Goal: Task Accomplishment & Management: Use online tool/utility

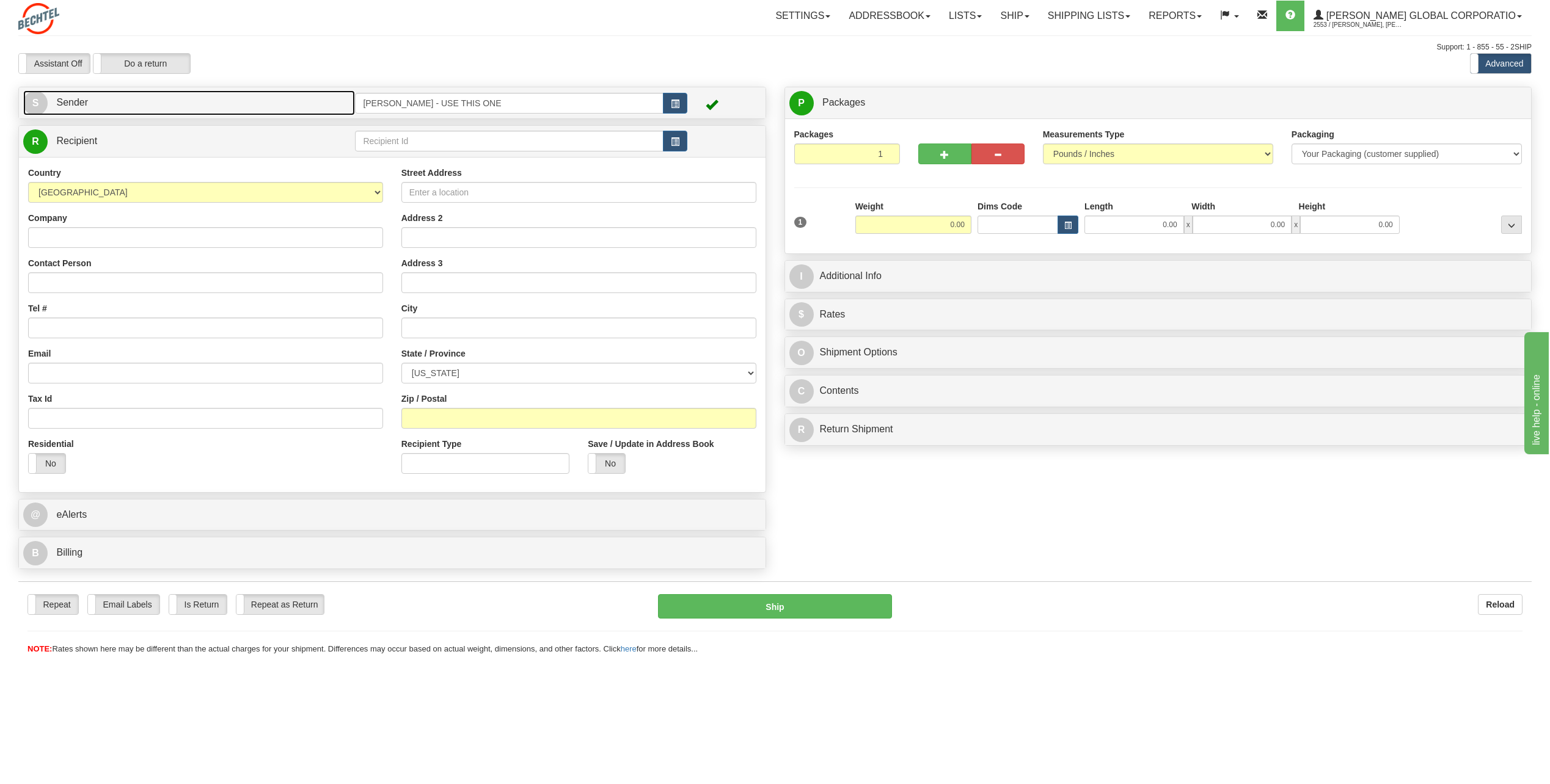
click at [46, 96] on link "S Sender" at bounding box center [189, 103] width 332 height 25
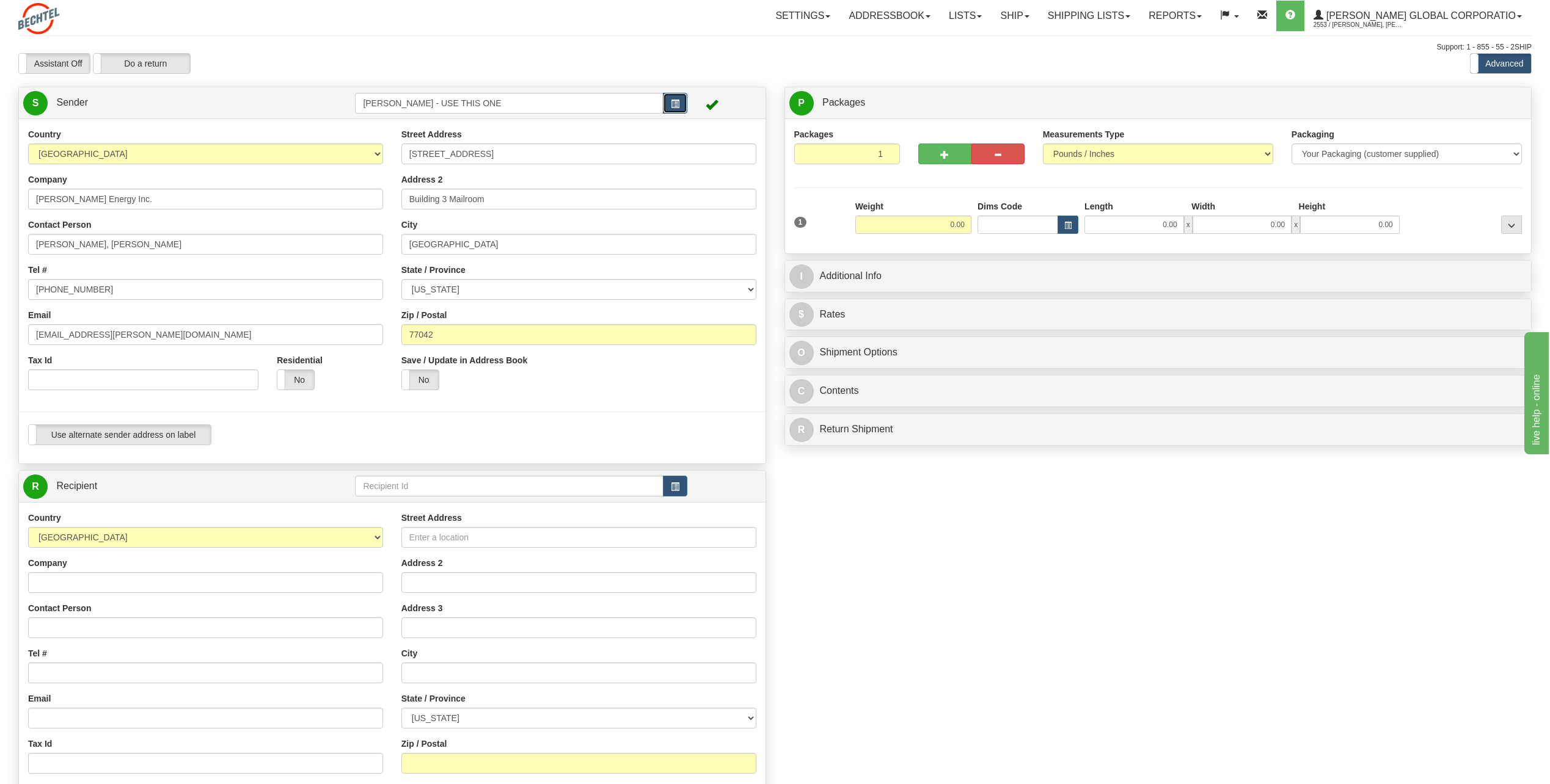
click at [673, 102] on span "button" at bounding box center [675, 103] width 8 height 8
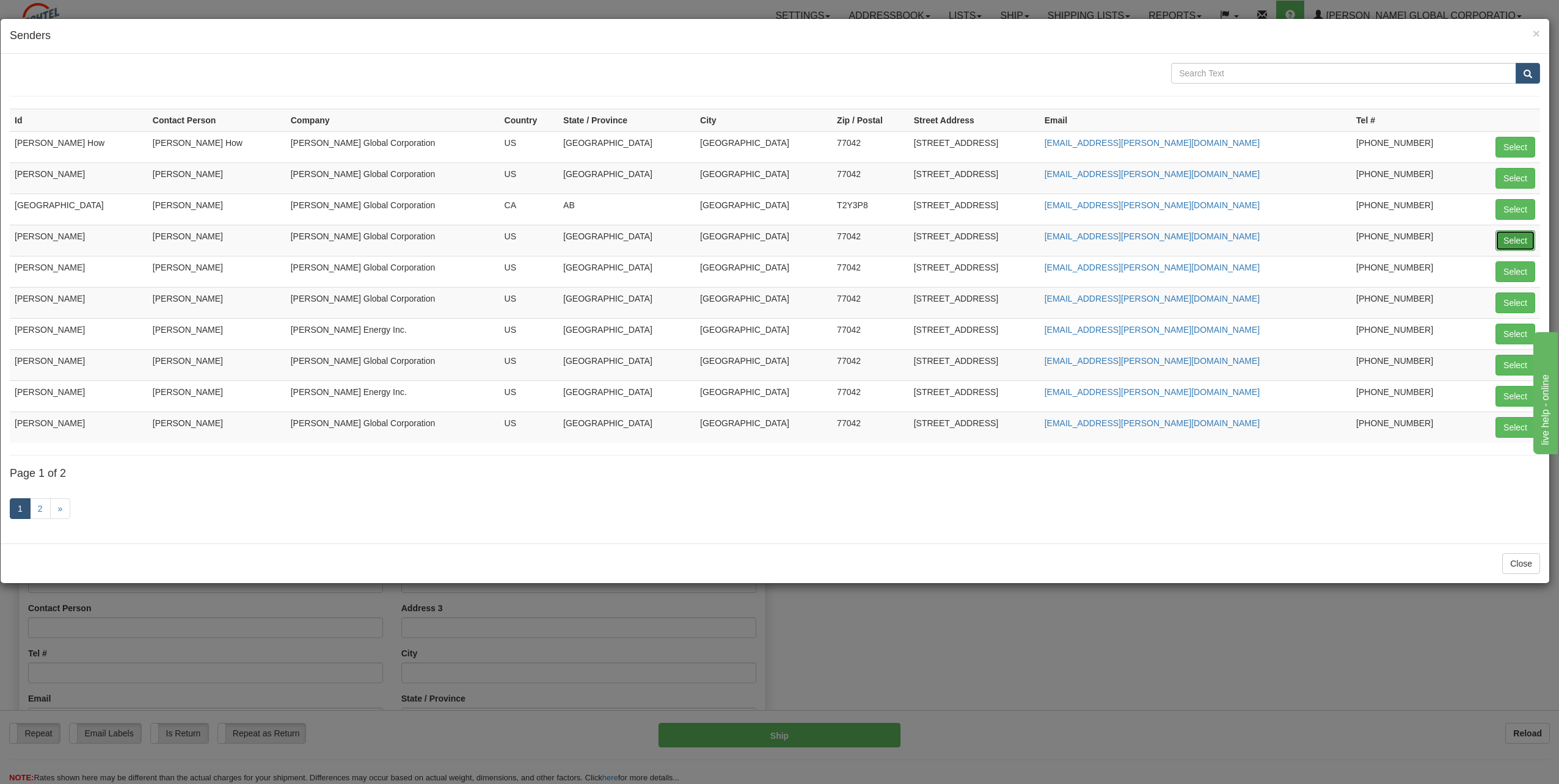
click at [1505, 240] on button "Select" at bounding box center [1514, 240] width 40 height 21
type input "[PERSON_NAME]"
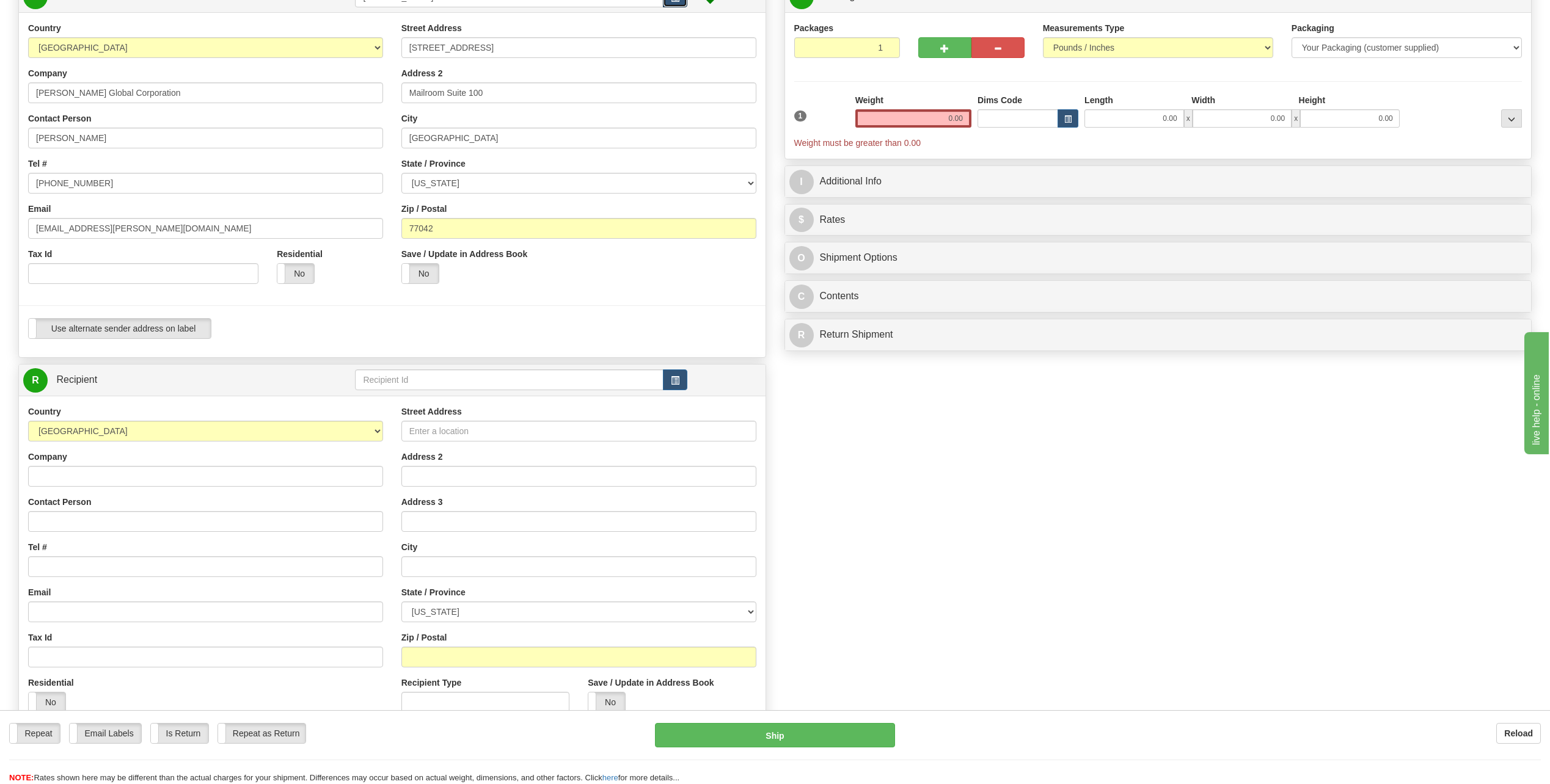
scroll to position [122, 0]
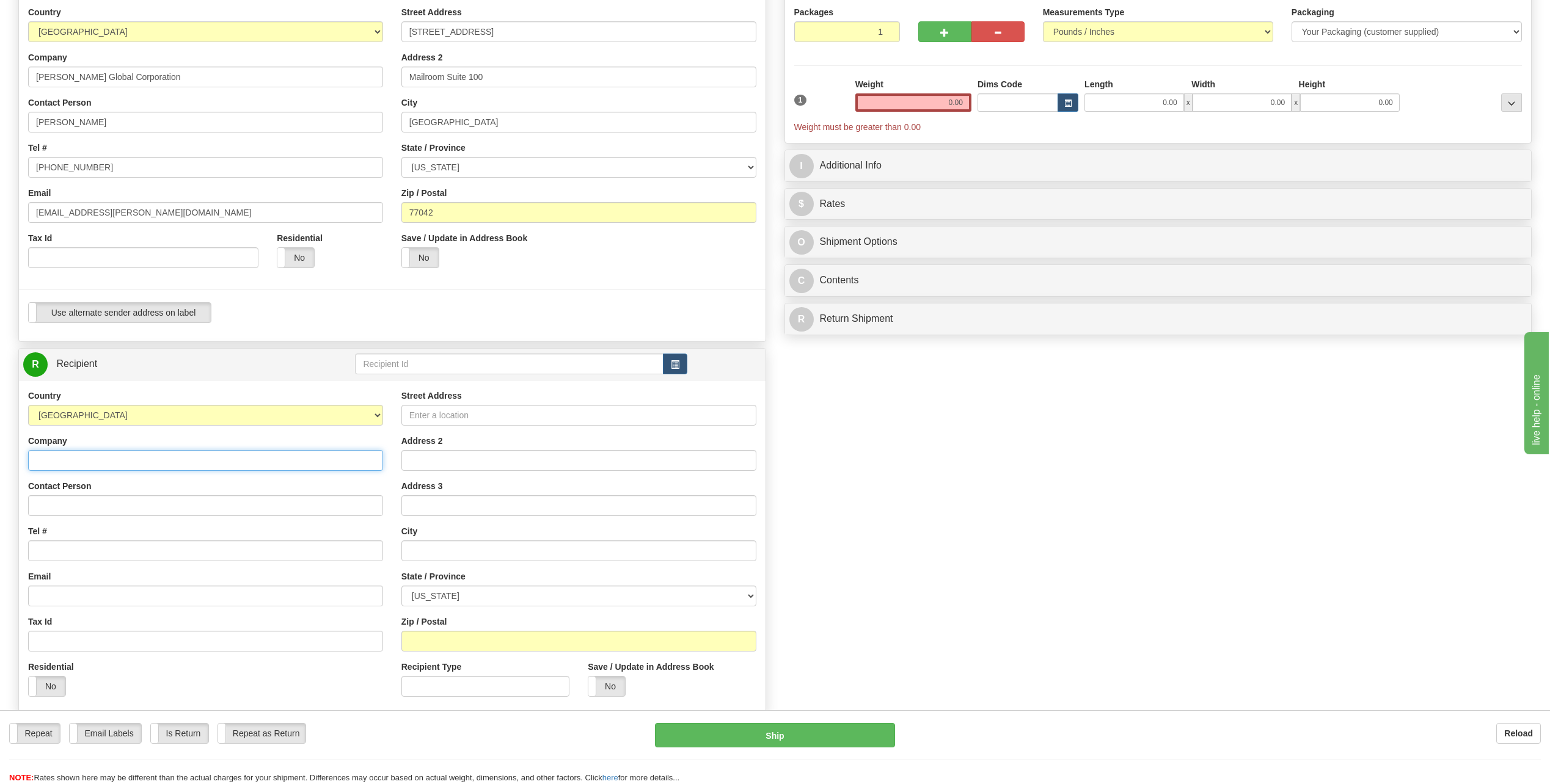
click at [60, 464] on input "Company" at bounding box center [205, 460] width 355 height 21
click at [43, 502] on input "Contact Person" at bounding box center [205, 505] width 355 height 21
type input "[PERSON_NAME]"
click at [65, 553] on input "Tel #" at bounding box center [205, 550] width 355 height 21
type input "[PHONE_NUMBER]"
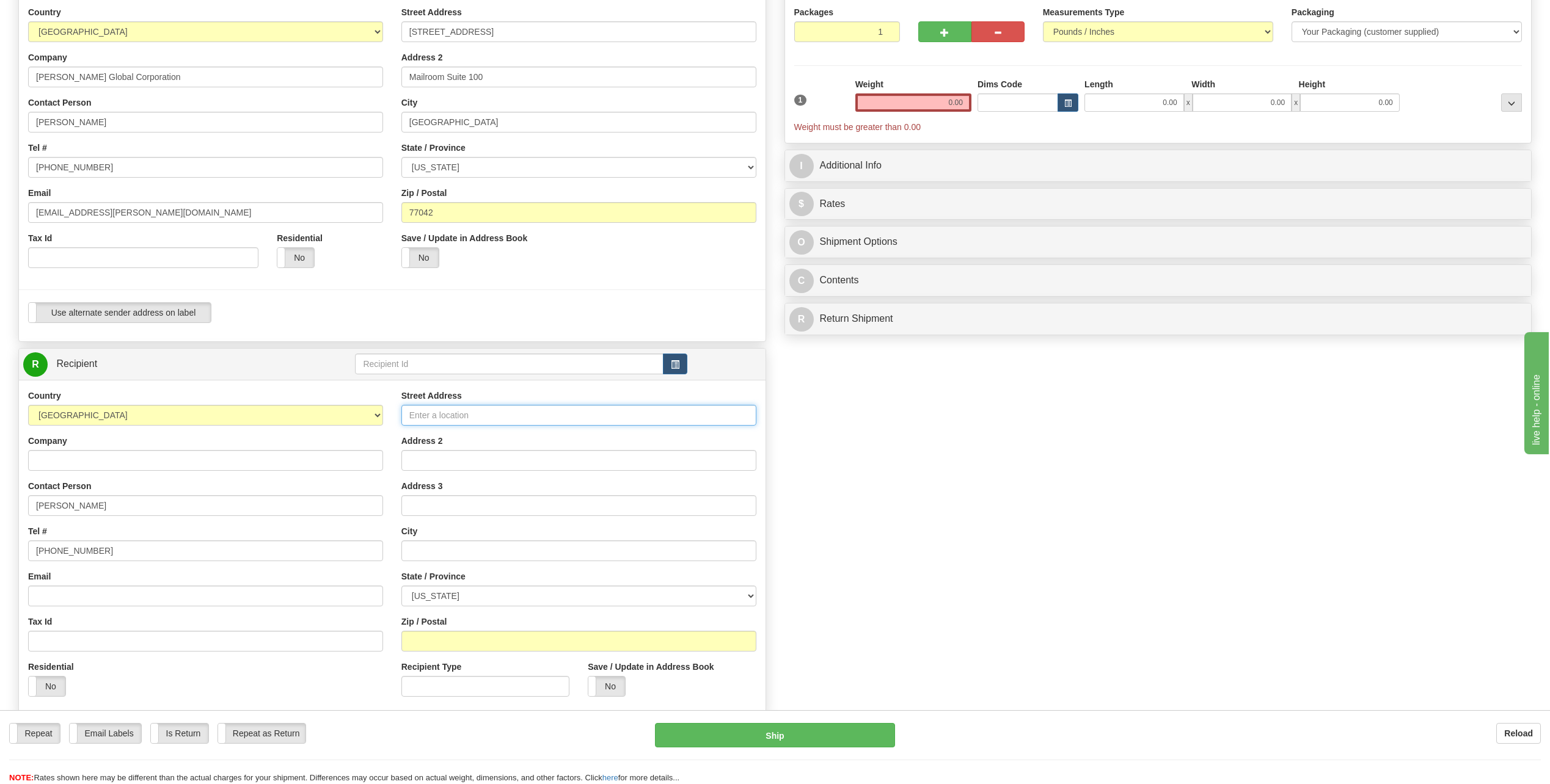
click at [488, 410] on input "Street Address" at bounding box center [578, 415] width 355 height 21
type input "[STREET_ADDRESS]"
drag, startPoint x: 944, startPoint y: 101, endPoint x: 1034, endPoint y: 107, distance: 90.2
click at [1037, 105] on div "1 Weight 0.00 Dims Code 0.00" at bounding box center [1158, 105] width 735 height 55
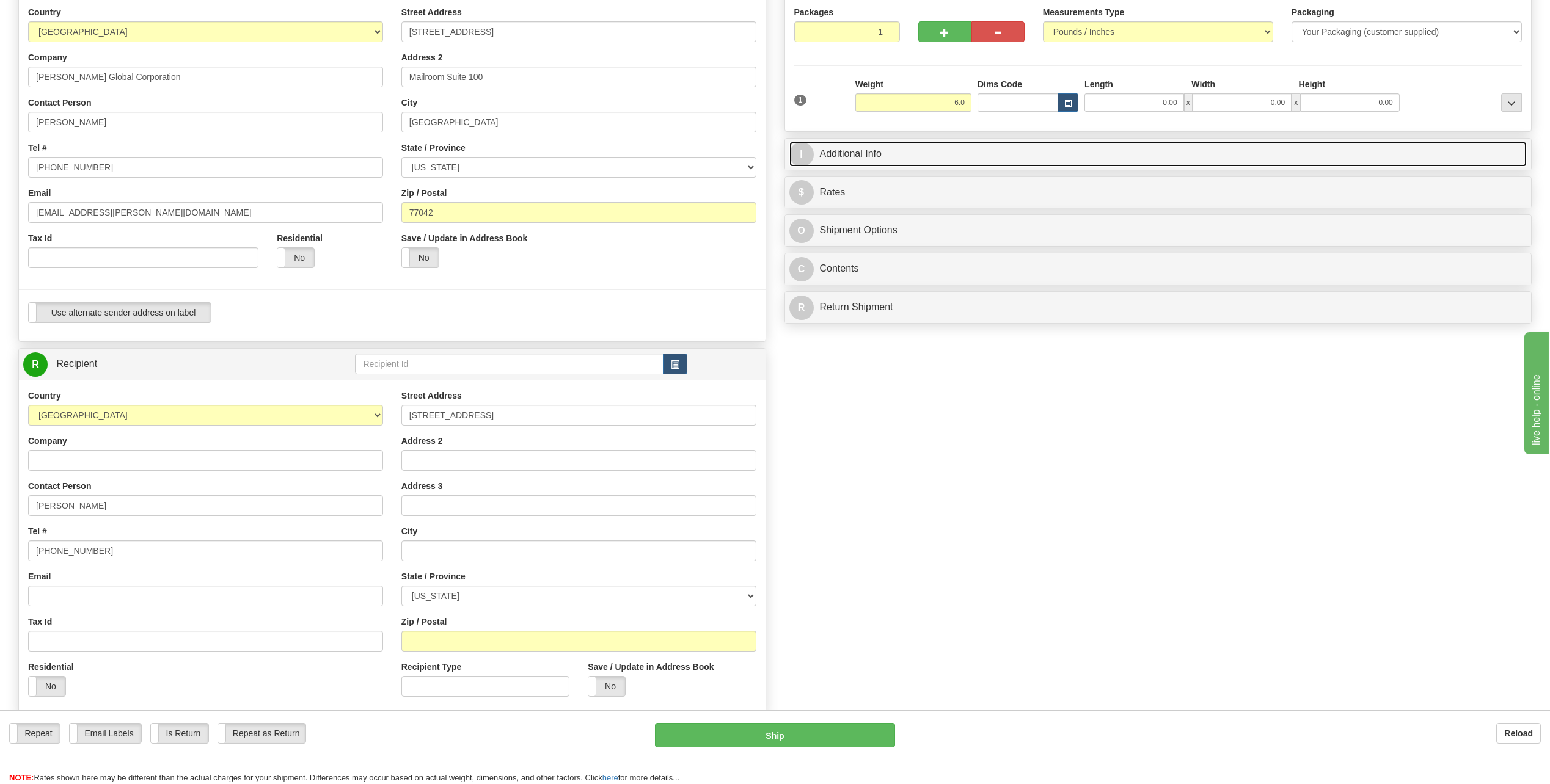
type input "6.00"
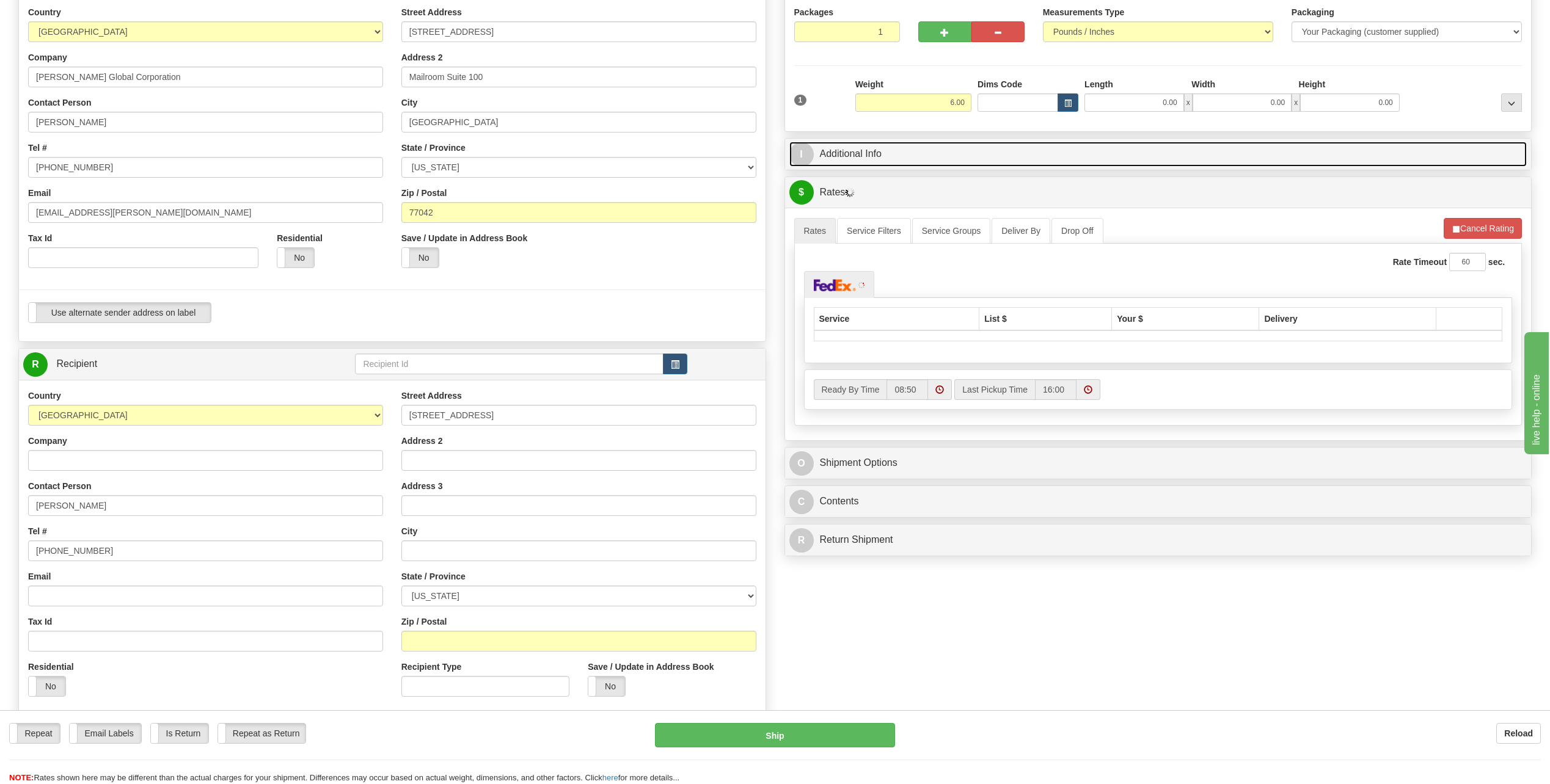
click at [809, 166] on link "I Additional Info" at bounding box center [1158, 155] width 738 height 25
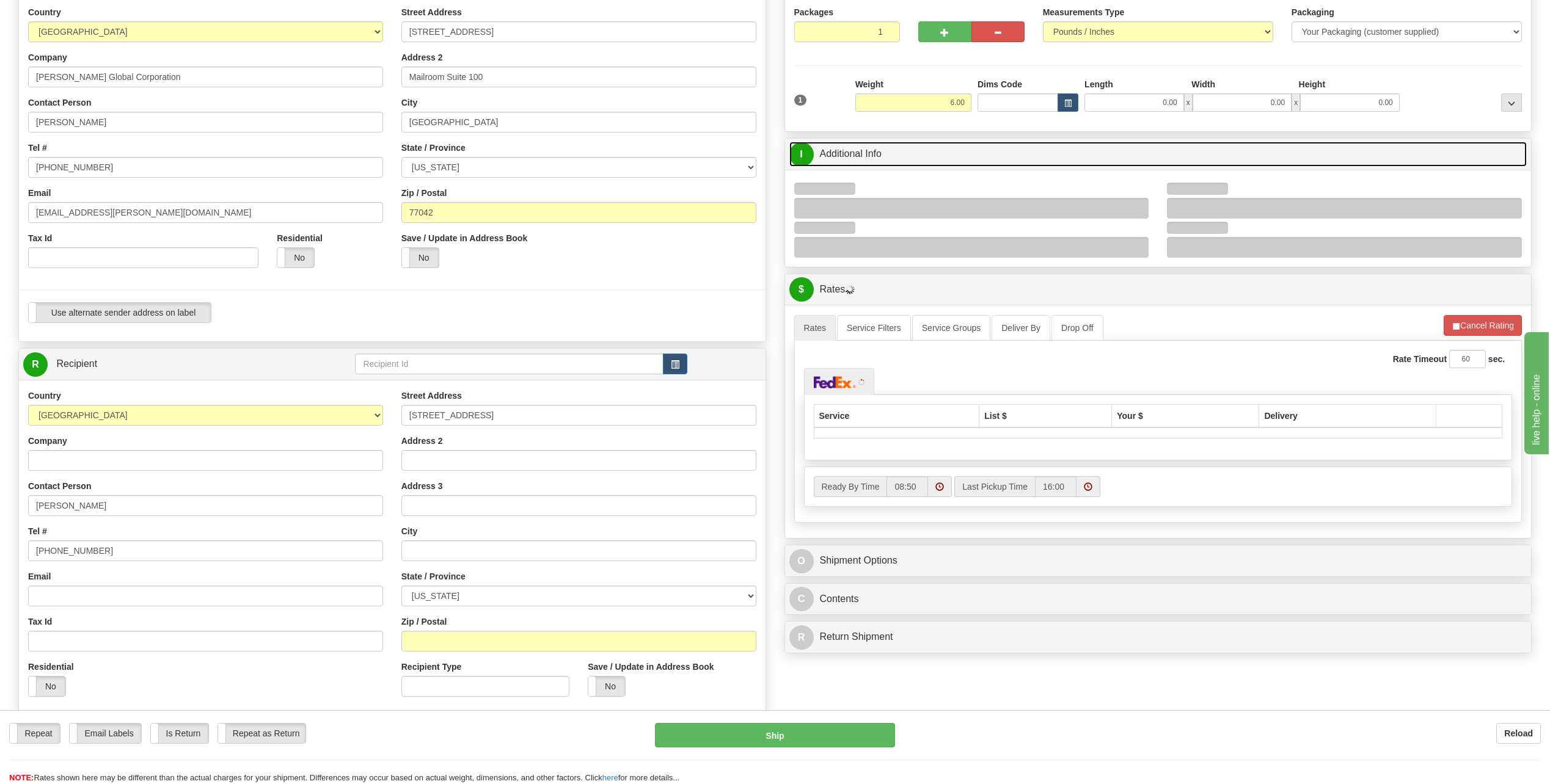
click at [809, 153] on span "I" at bounding box center [801, 154] width 24 height 24
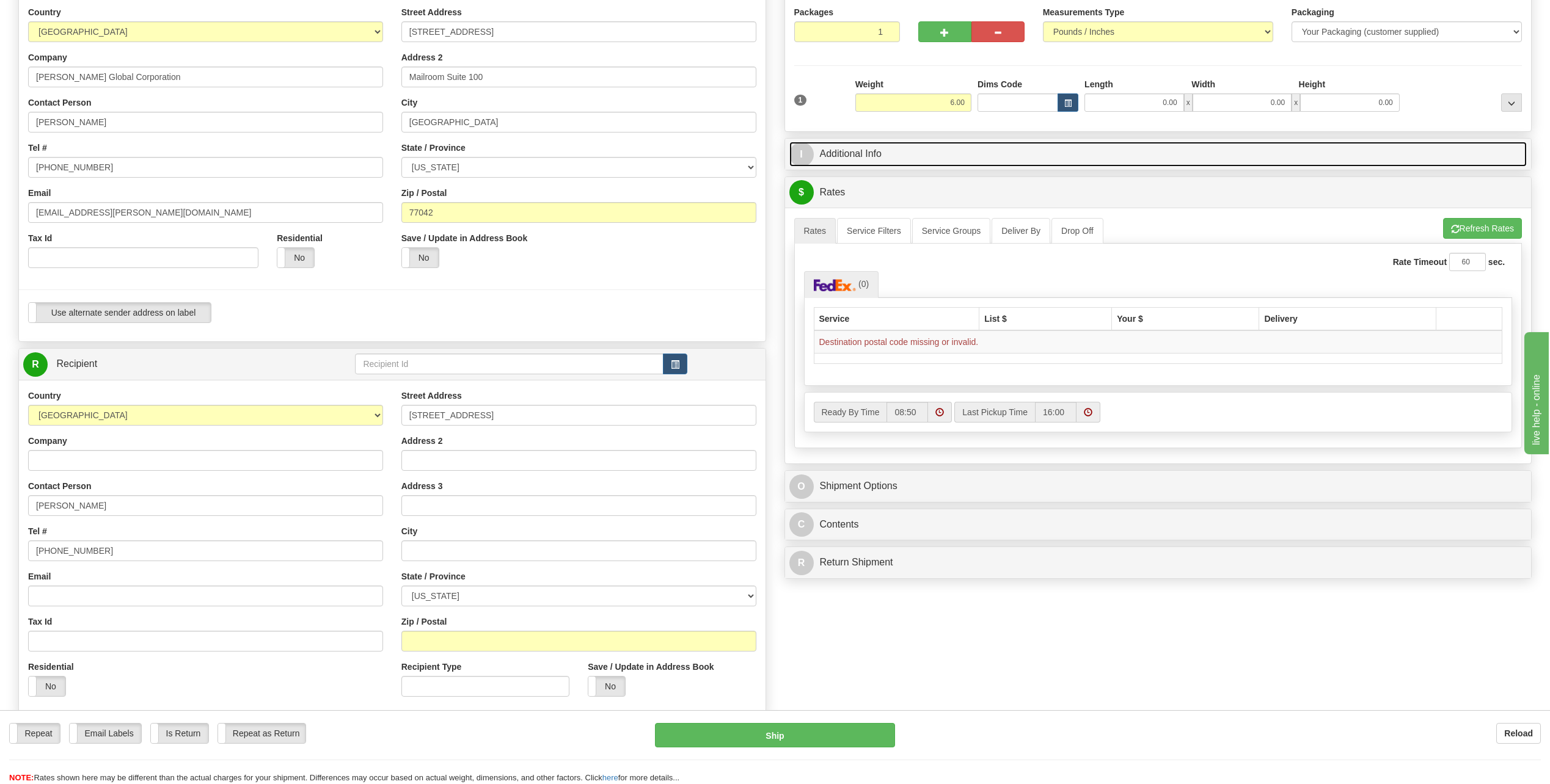
click at [809, 150] on span "I" at bounding box center [801, 154] width 24 height 24
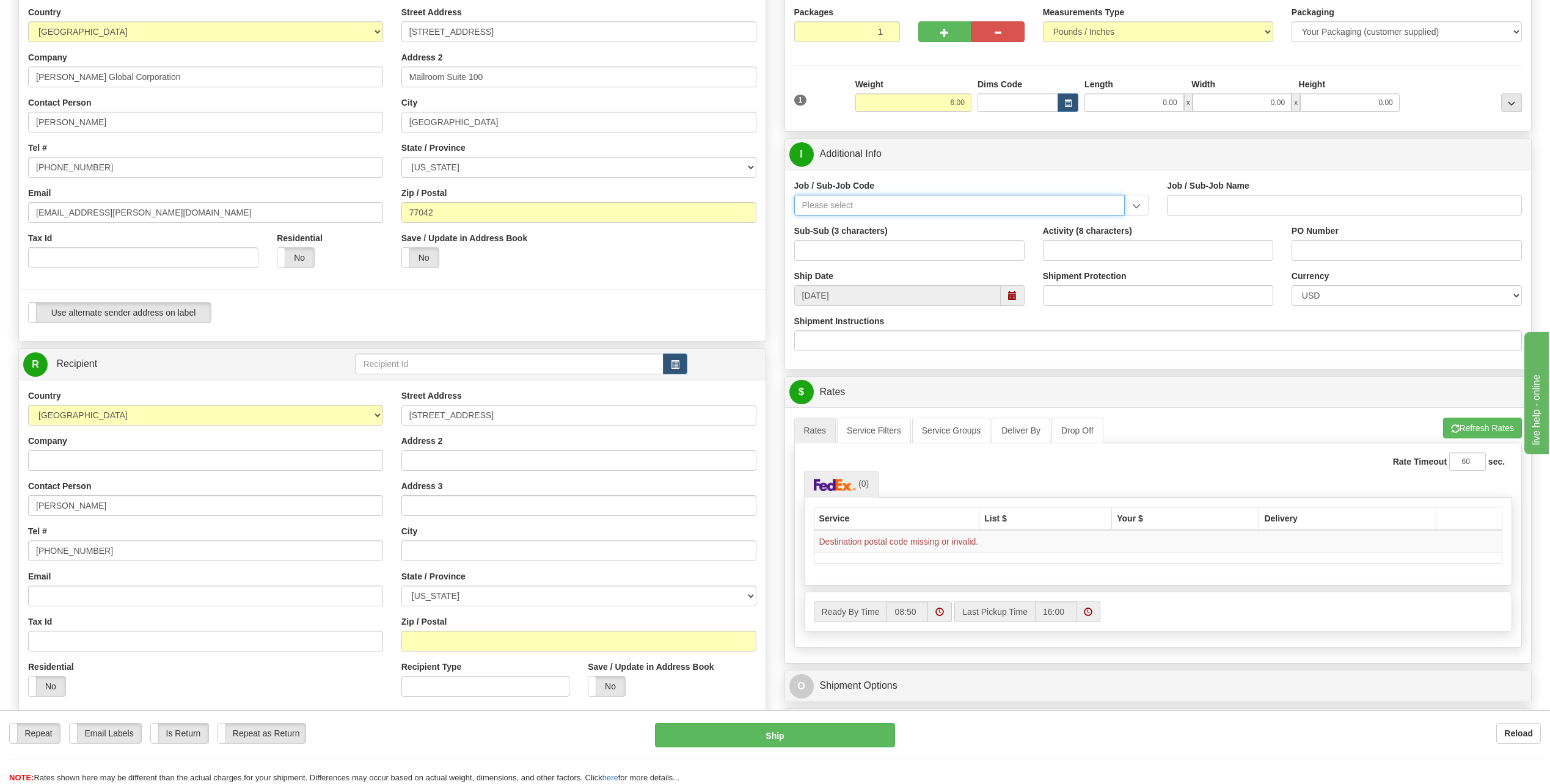
click at [873, 197] on input "Job / Sub-Job Code" at bounding box center [960, 205] width 331 height 21
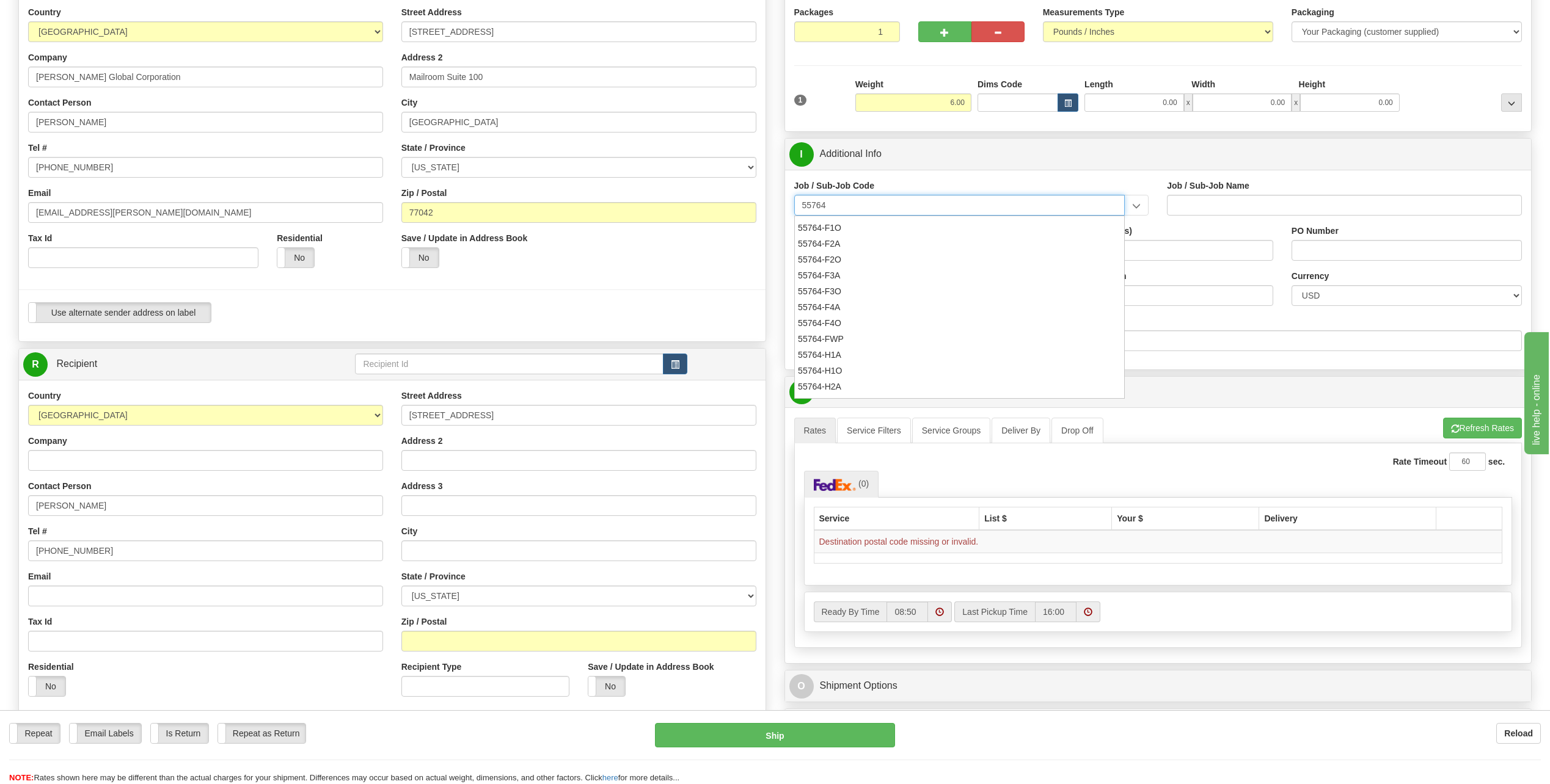
scroll to position [305, 0]
click at [825, 253] on div "55764-F4A" at bounding box center [956, 252] width 319 height 13
type input "55764-F4A"
type input "DSCS - DSCS FUNCTIONAL SUPPORT - ONSHORE - SUPPOR"
type input "55764-F4A"
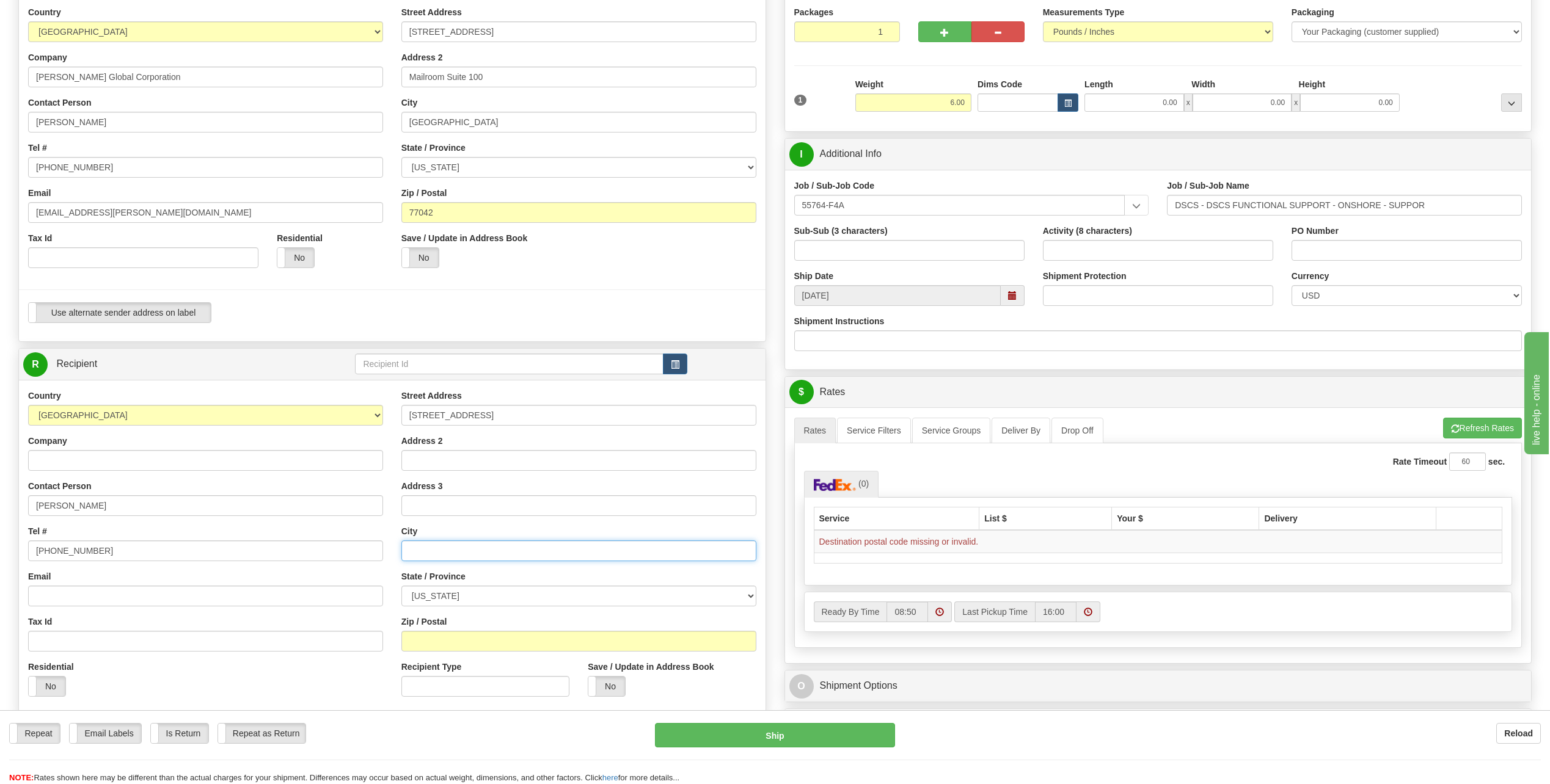
click at [444, 554] on input "text" at bounding box center [578, 550] width 355 height 21
type input "[PERSON_NAME]"
click at [750, 593] on select "[US_STATE] [US_STATE] [US_STATE] [US_STATE] Armed Forces America Armed Forces E…" at bounding box center [578, 596] width 355 height 21
select select "TN"
click at [401, 586] on select "[US_STATE] [US_STATE] [US_STATE] [US_STATE] Armed Forces America Armed Forces E…" at bounding box center [578, 596] width 355 height 21
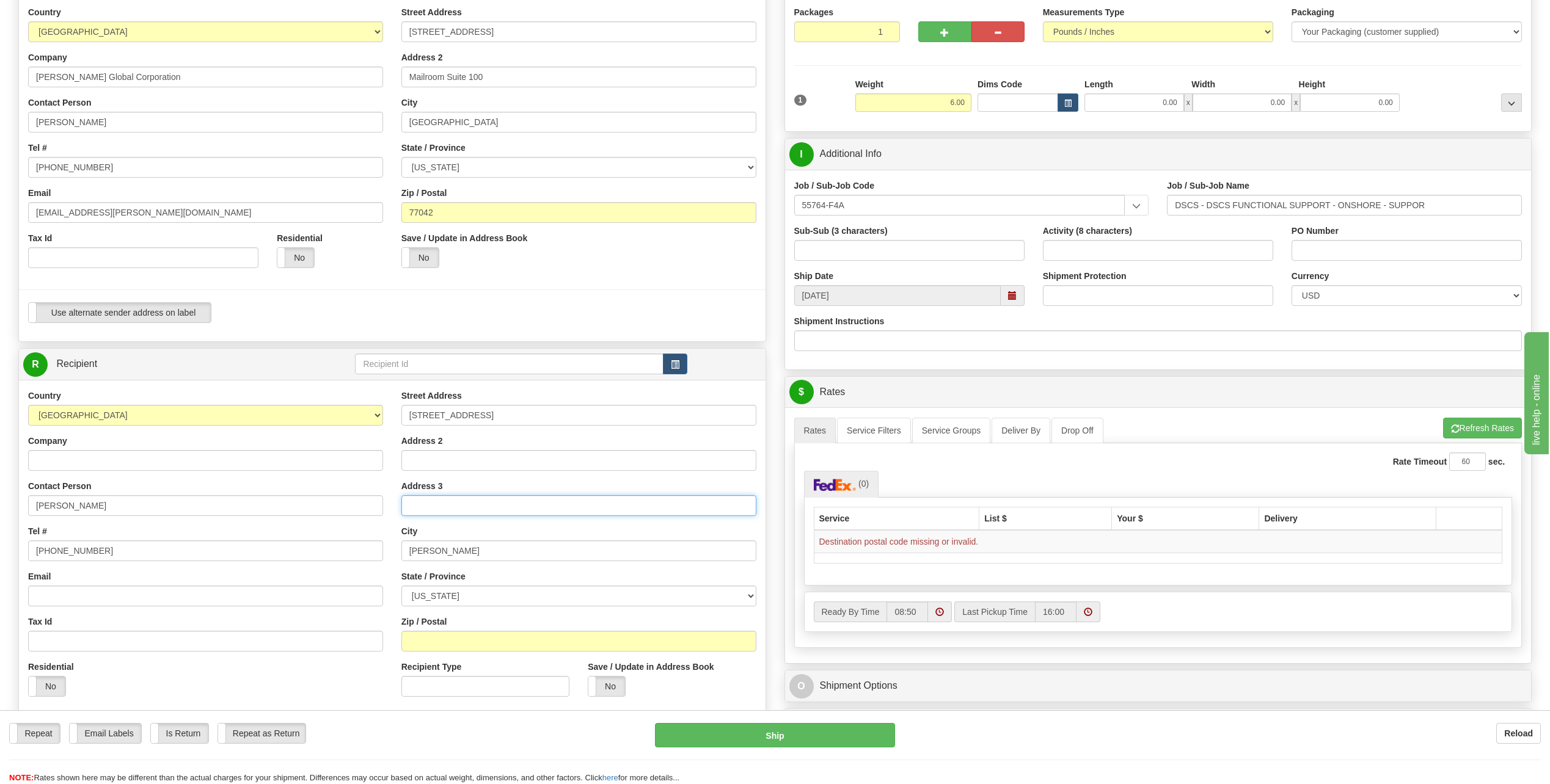
click at [616, 513] on input "Address 3" at bounding box center [578, 505] width 355 height 21
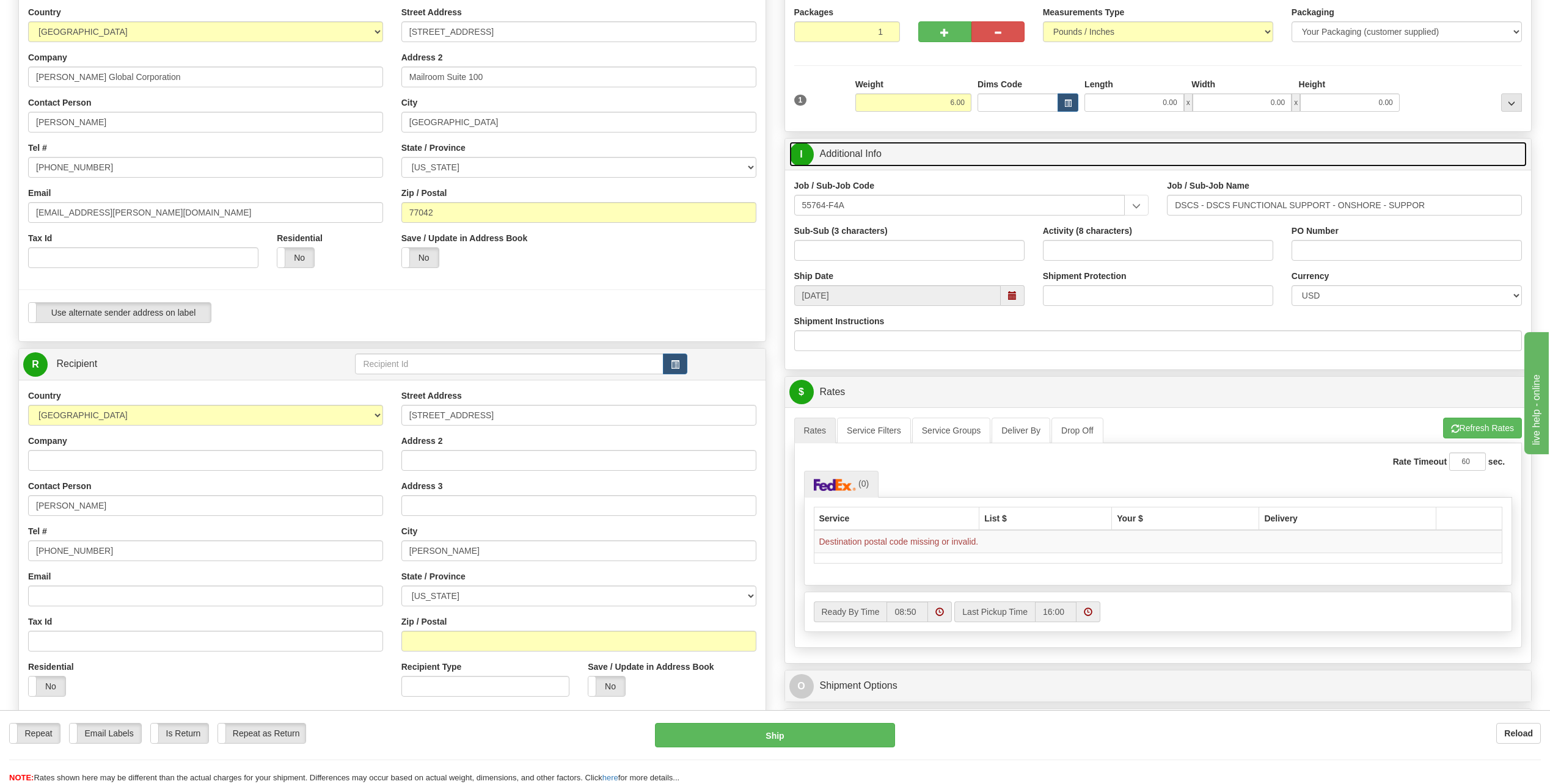
click at [934, 153] on link "I Additional Info" at bounding box center [1158, 155] width 738 height 25
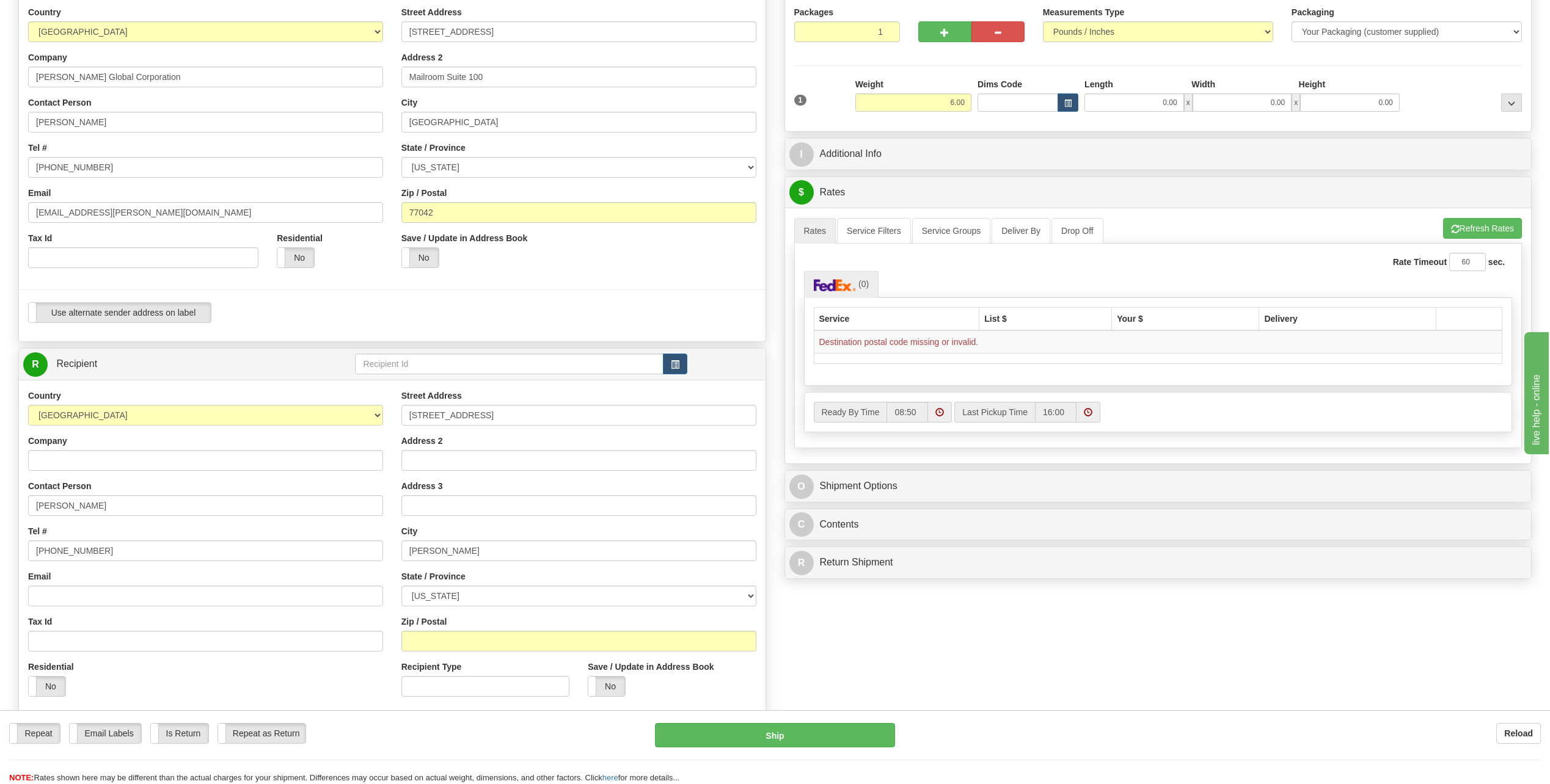
click at [701, 433] on div "Street Address [STREET_ADDRESS] Address 2 Address 3 City [GEOGRAPHIC_DATA] Stat…" at bounding box center [579, 548] width 373 height 316
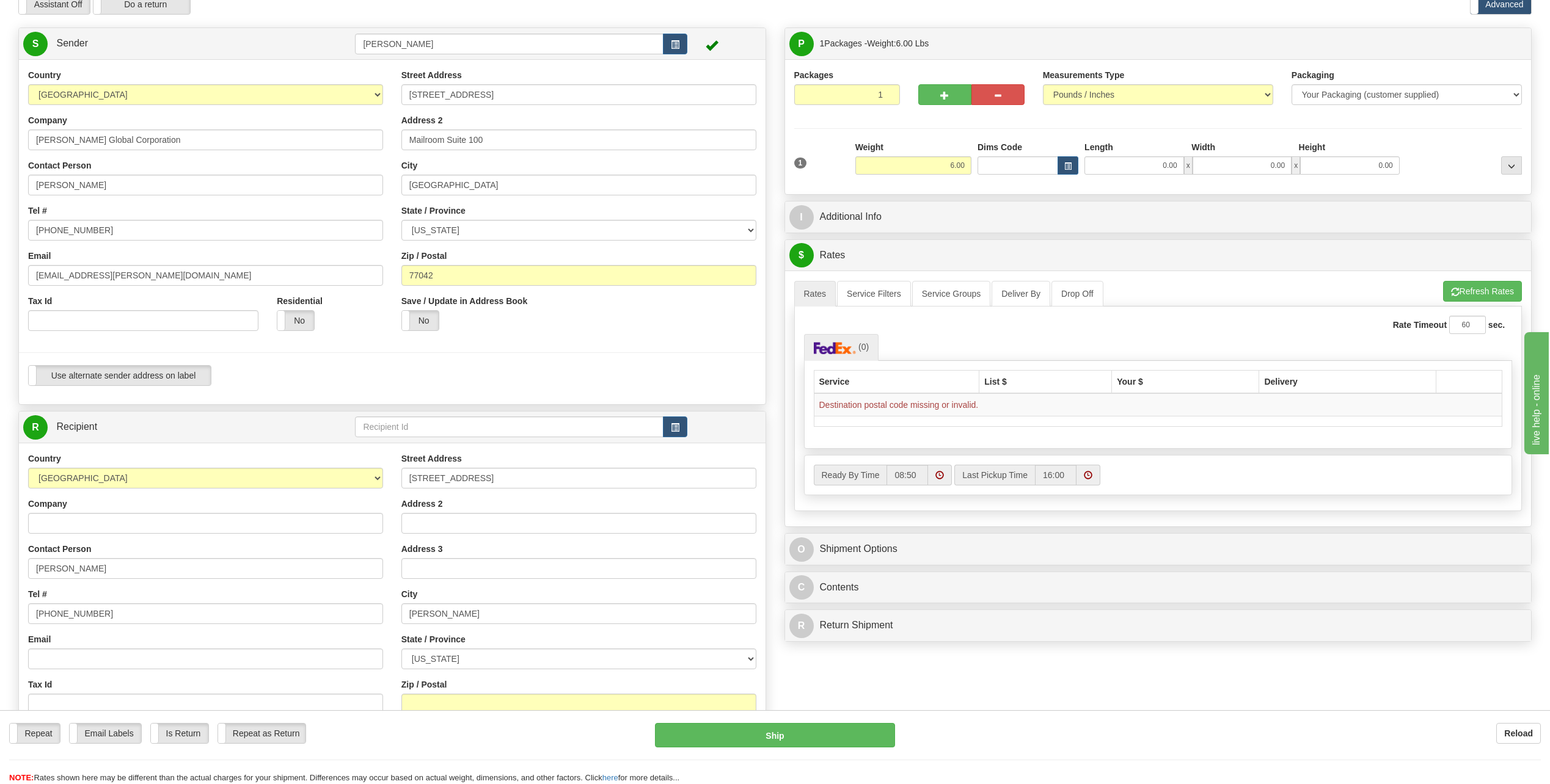
scroll to position [0, 0]
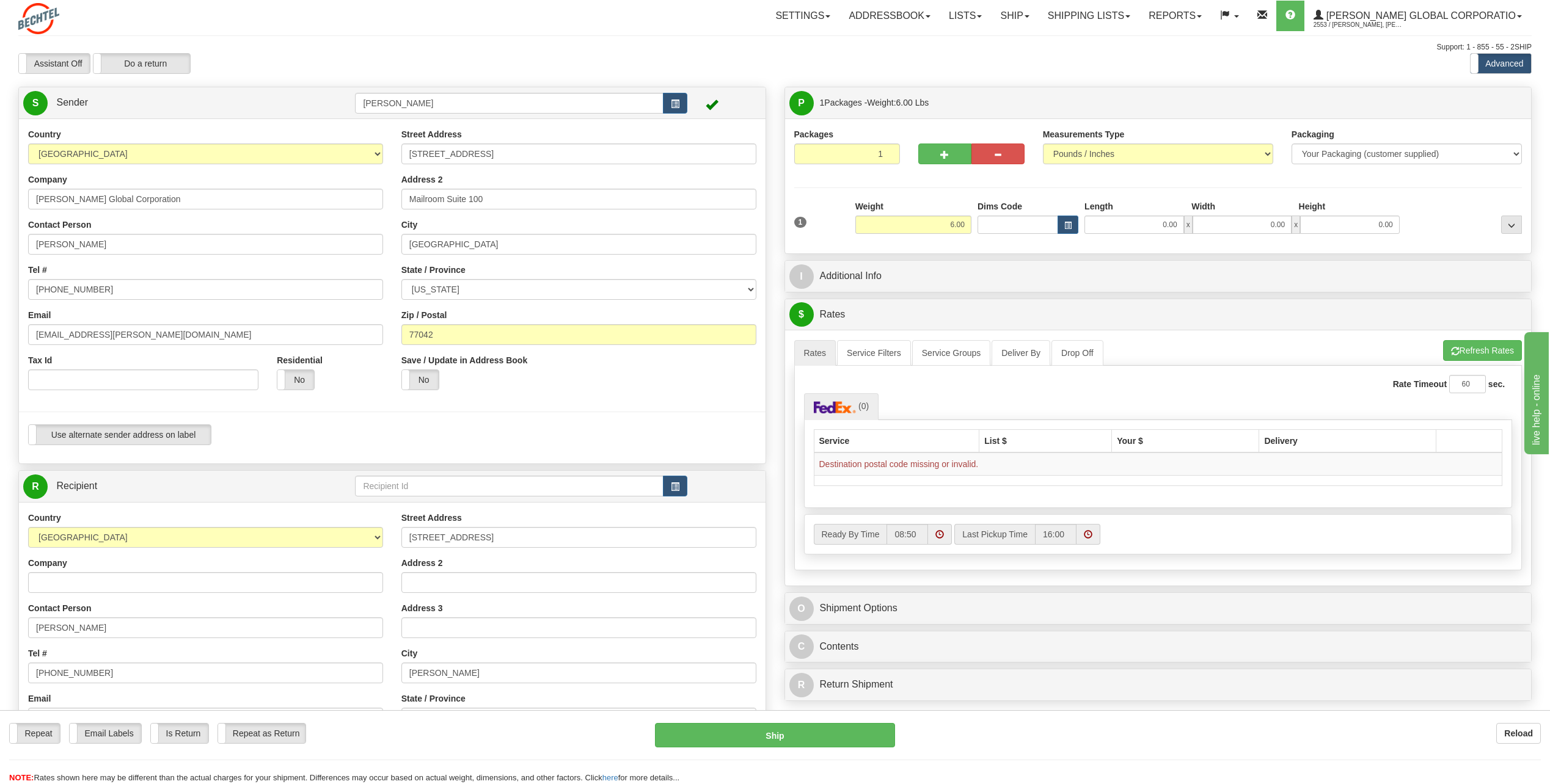
click at [895, 476] on td at bounding box center [1157, 480] width 688 height 10
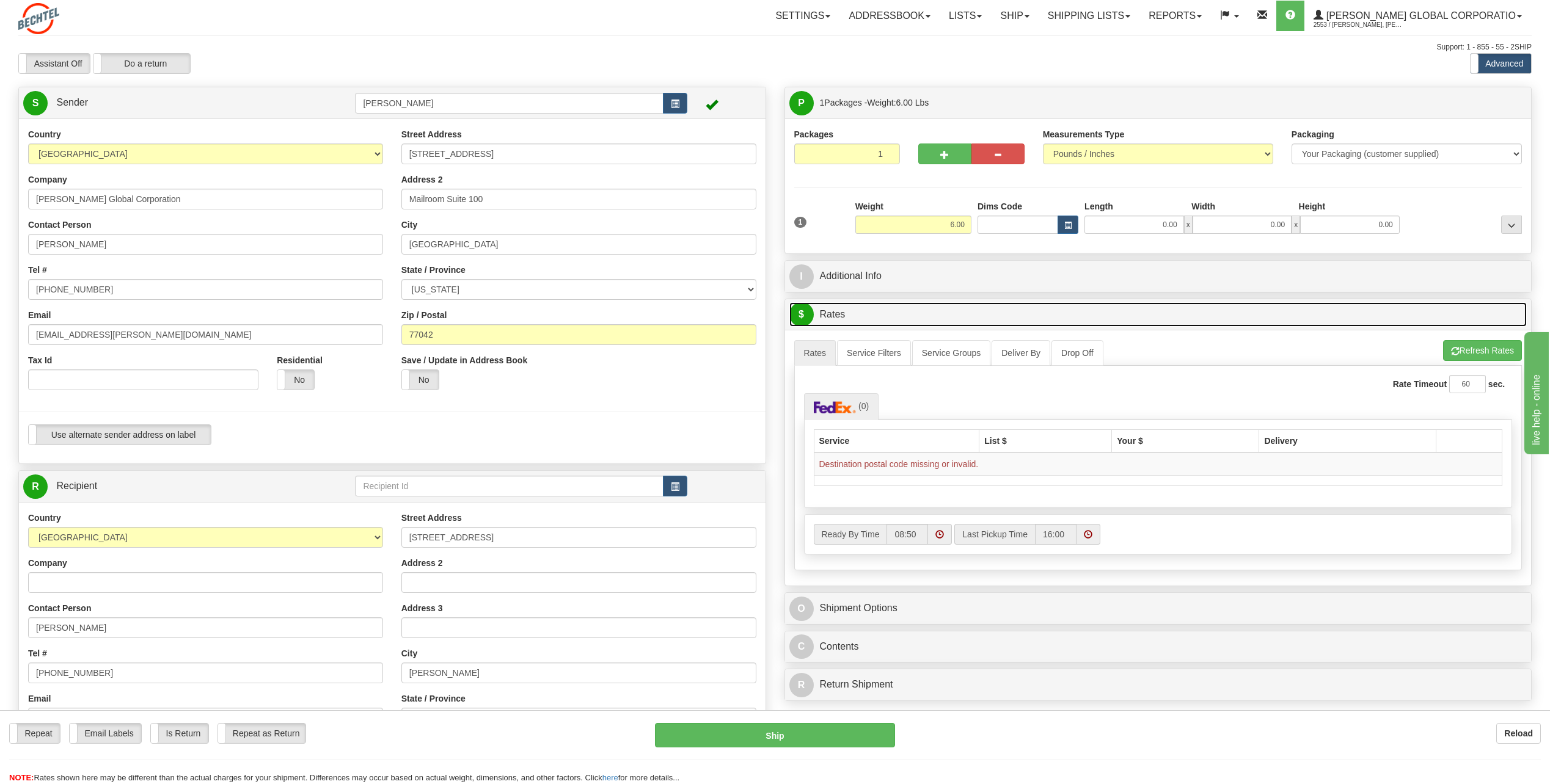
click at [795, 315] on span "$" at bounding box center [801, 314] width 24 height 24
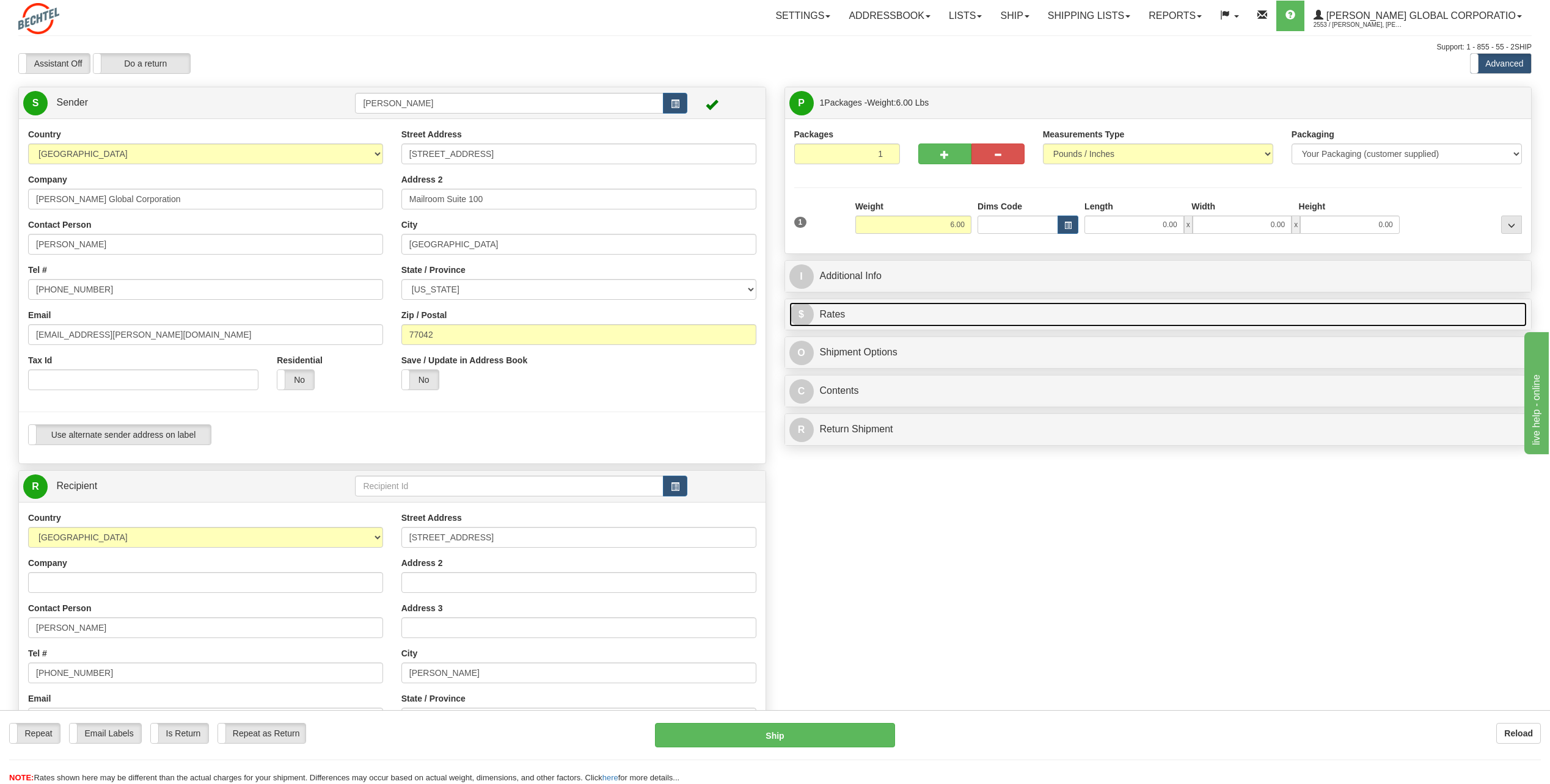
click at [795, 315] on span "$" at bounding box center [801, 314] width 24 height 24
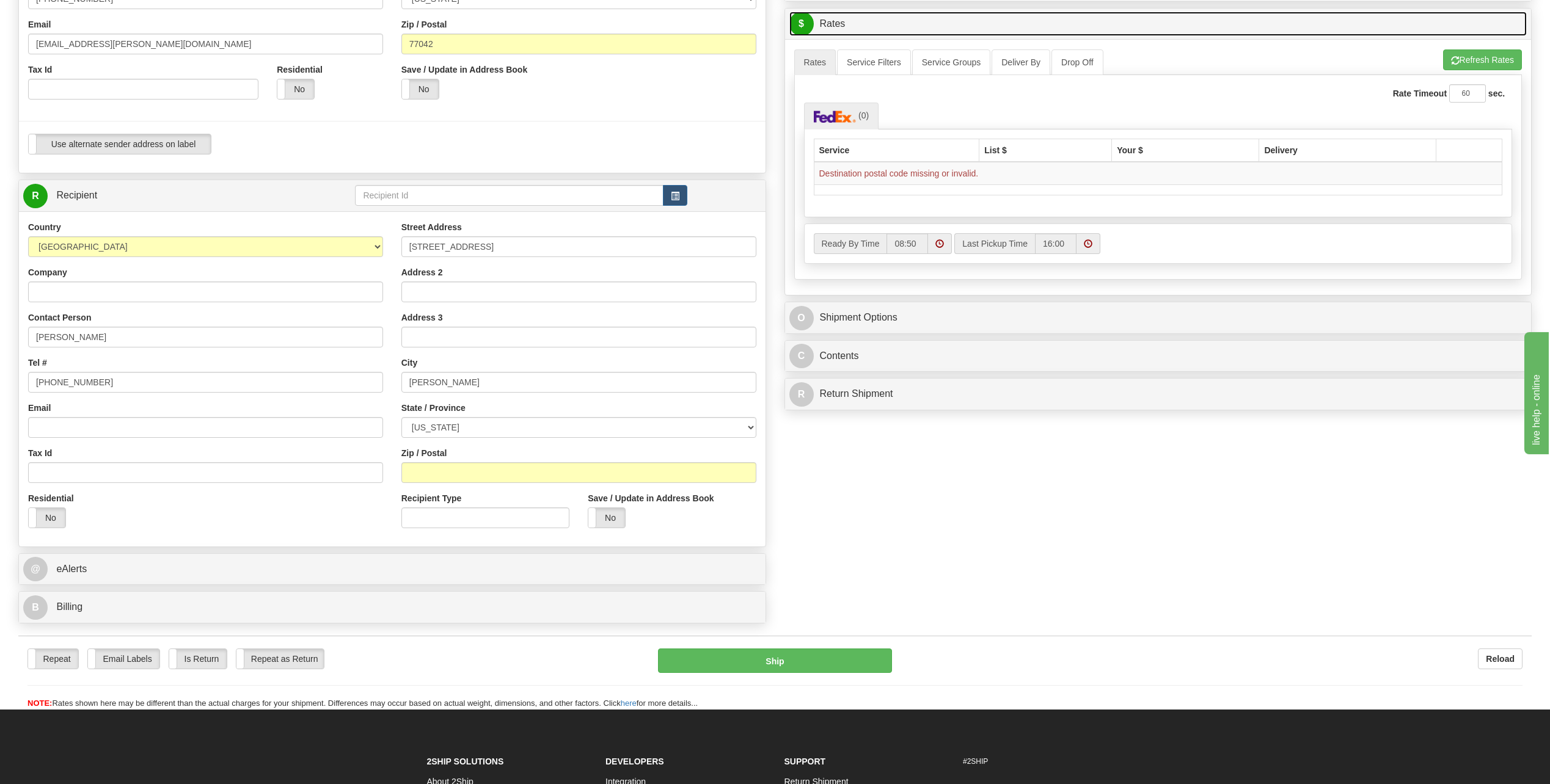
scroll to position [305, 0]
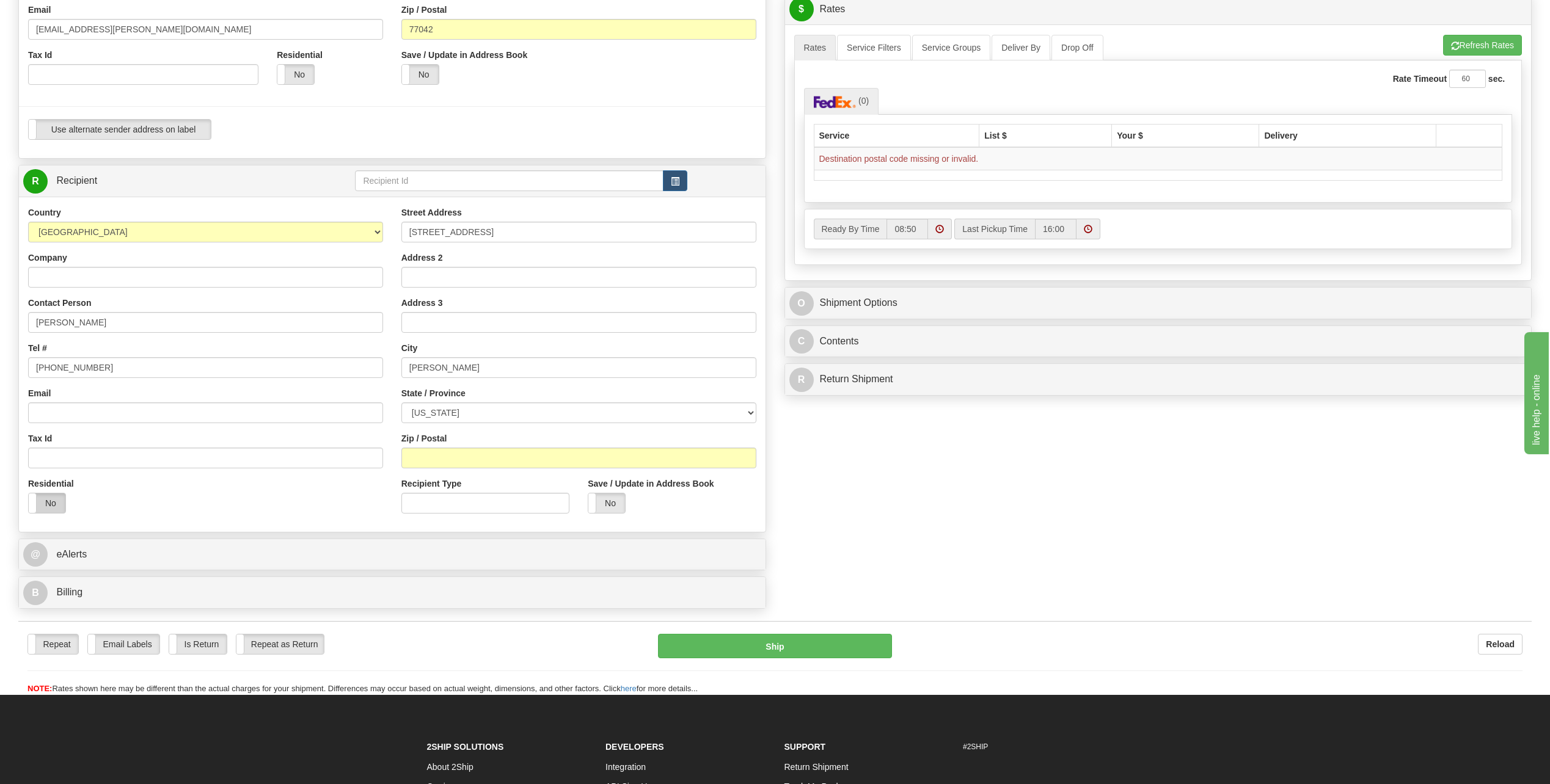
click at [46, 509] on label "No" at bounding box center [47, 502] width 37 height 19
click at [440, 460] on input "Zip / Postal" at bounding box center [578, 458] width 355 height 21
click at [624, 440] on div "Zip / Postal 37716" at bounding box center [578, 450] width 355 height 36
type input "37716"
drag, startPoint x: 907, startPoint y: 104, endPoint x: 915, endPoint y: 138, distance: 34.9
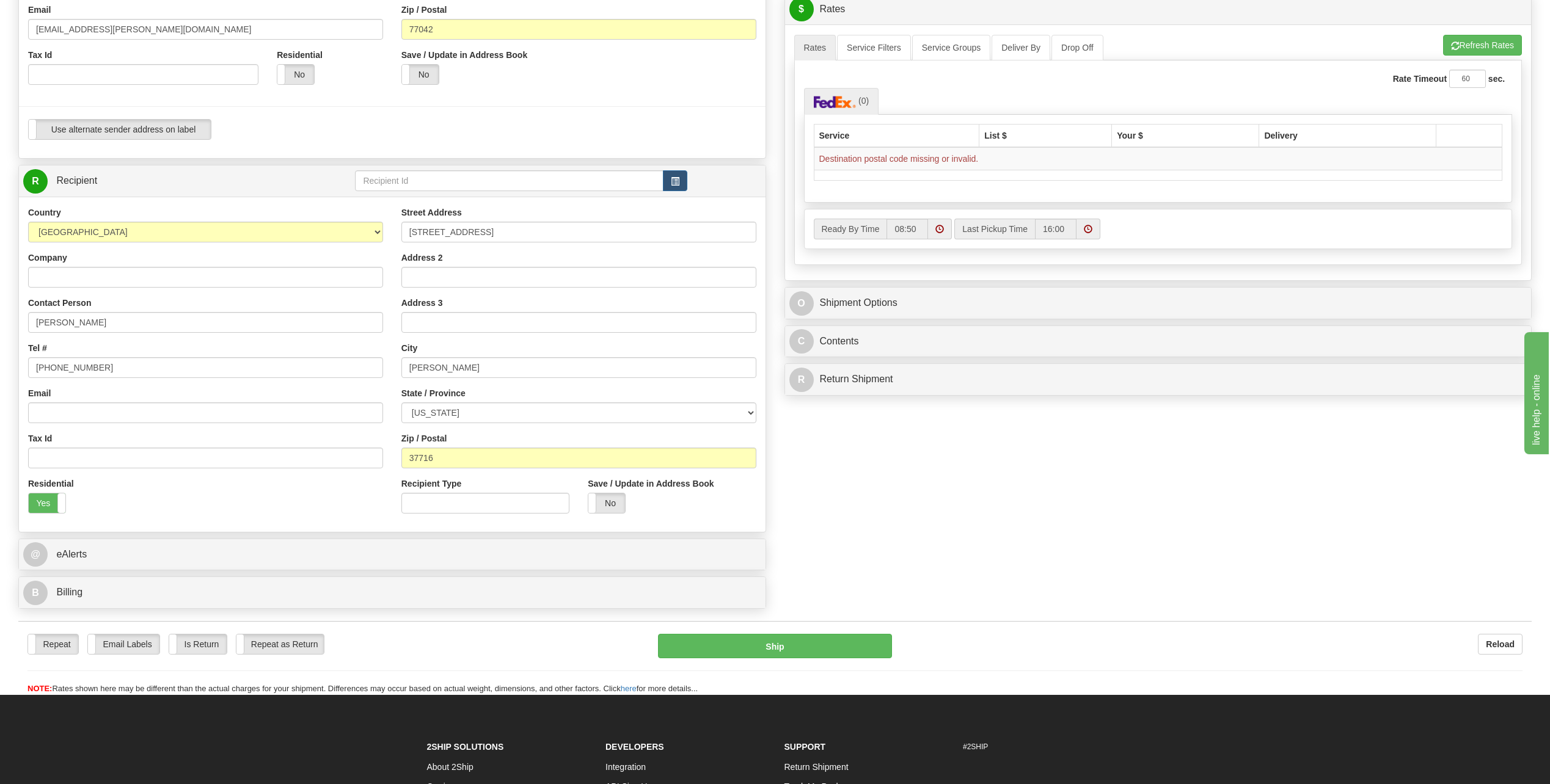
click at [910, 119] on div "(0) Carrier Service List $ Your $ Delivery « »" at bounding box center [1157, 145] width 709 height 114
drag, startPoint x: 916, startPoint y: 142, endPoint x: 907, endPoint y: 160, distance: 20.1
click at [918, 145] on th "Service" at bounding box center [896, 136] width 166 height 24
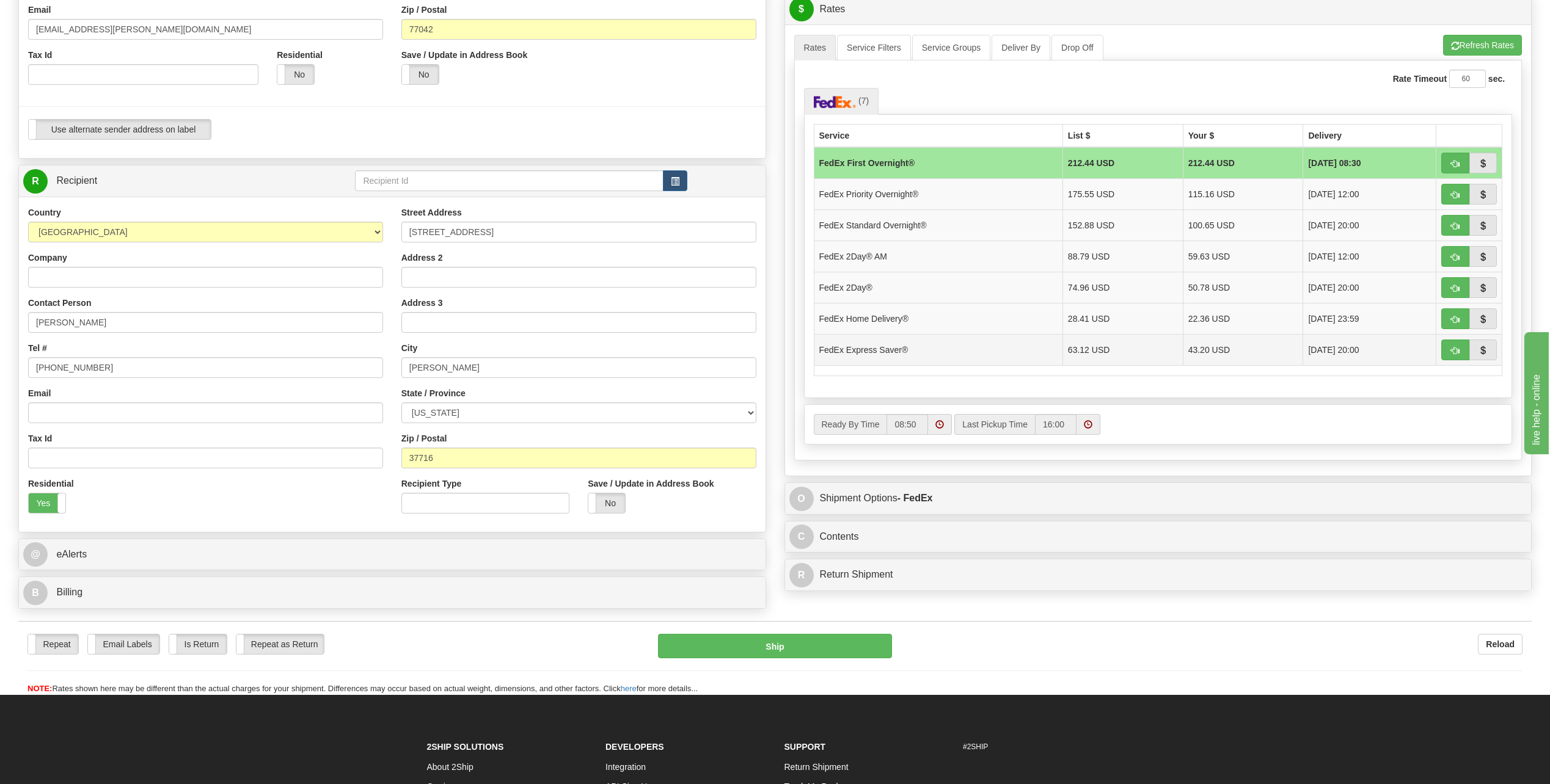
click at [862, 349] on td "FedEx Express Saver®" at bounding box center [938, 350] width 249 height 31
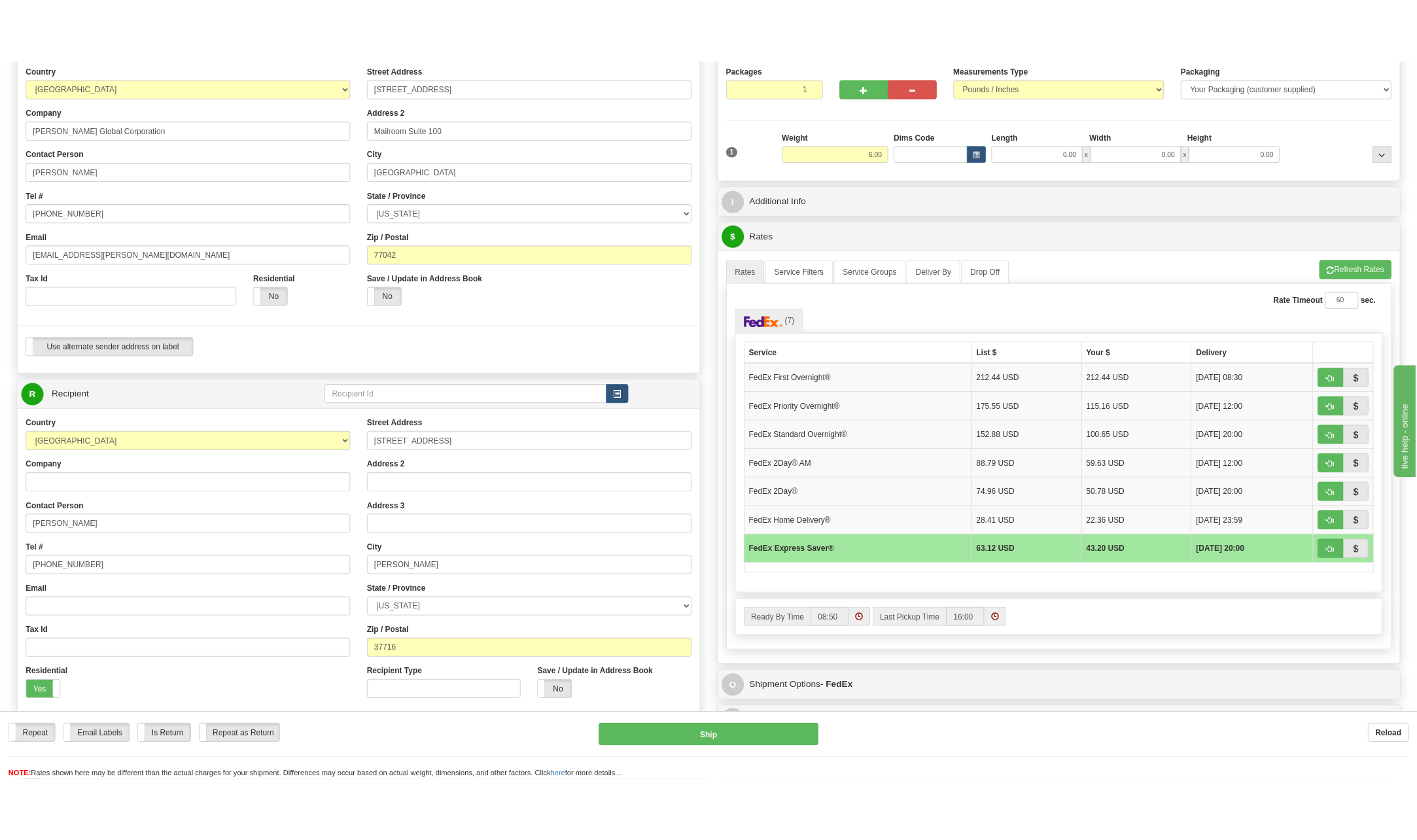
scroll to position [131, 0]
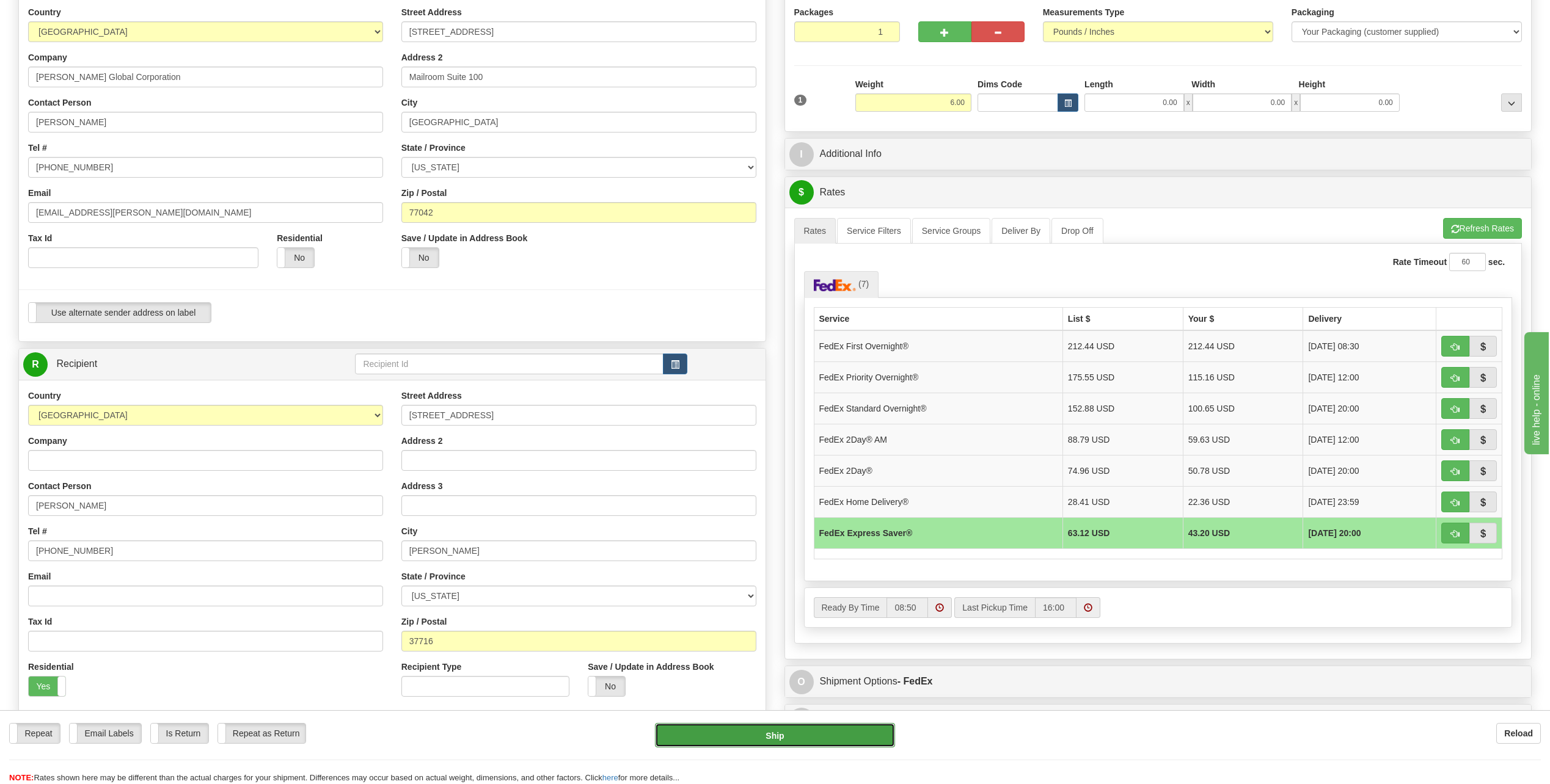
click at [803, 738] on button "Ship" at bounding box center [775, 734] width 240 height 24
type input "20"
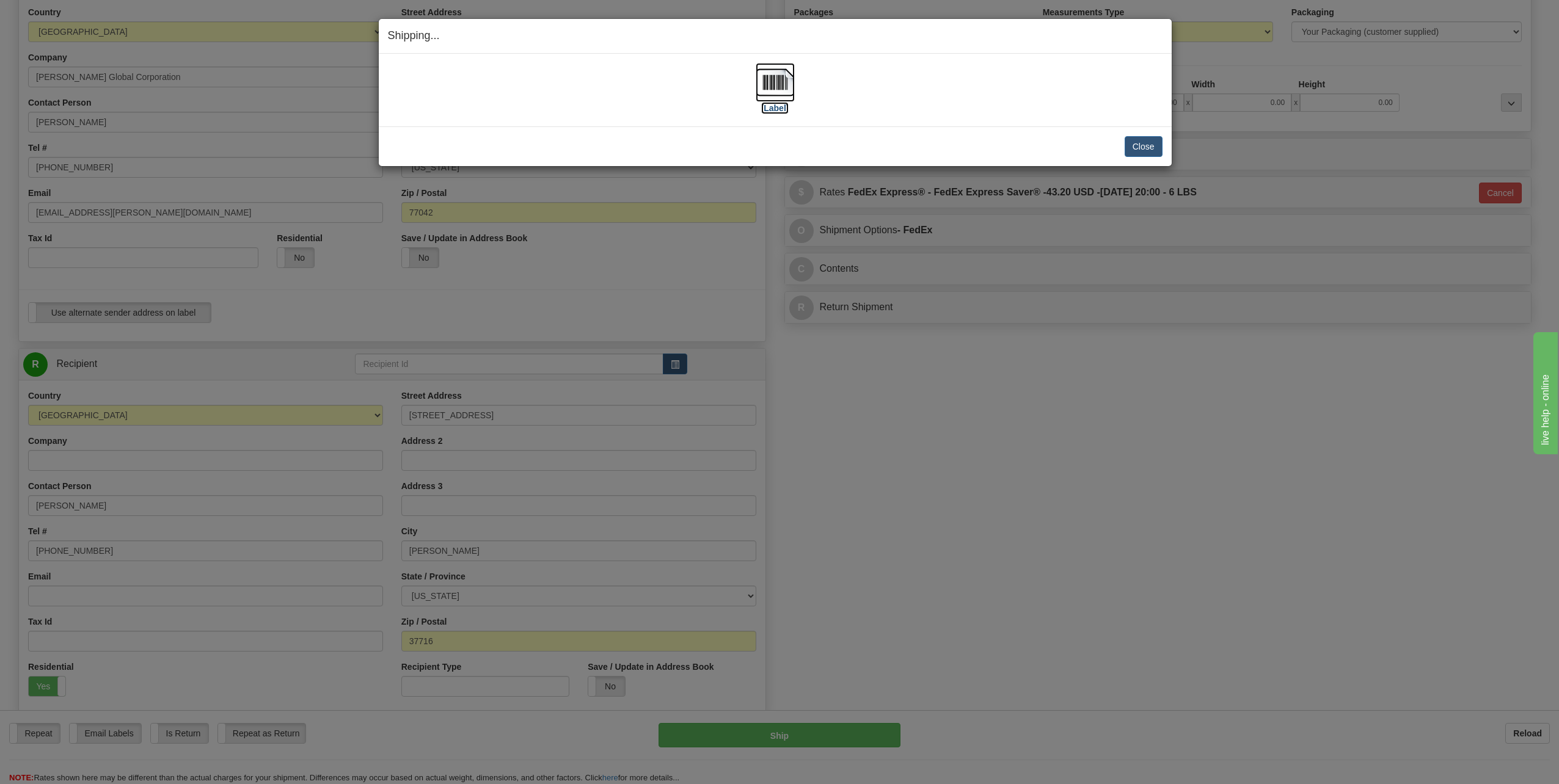
click at [777, 78] on img at bounding box center [775, 82] width 40 height 39
